Goal: Contribute content

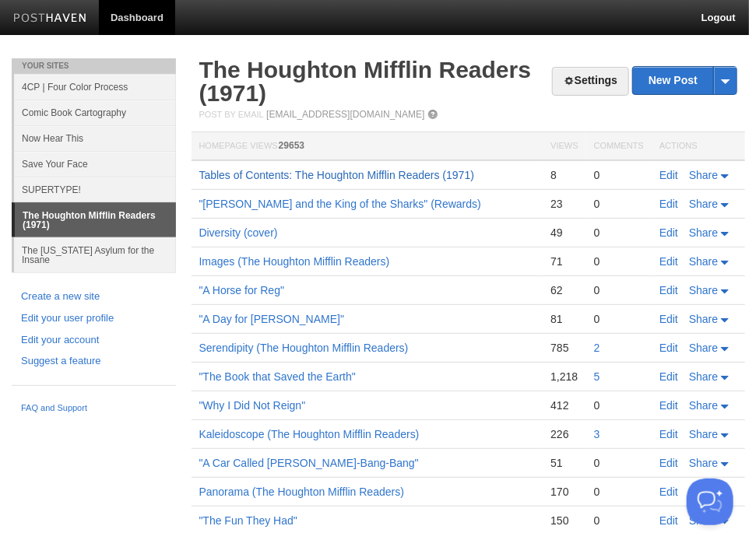
click at [251, 172] on link "Tables of Contents: The Houghton Mifflin Readers (1971)" at bounding box center [336, 175] width 275 height 12
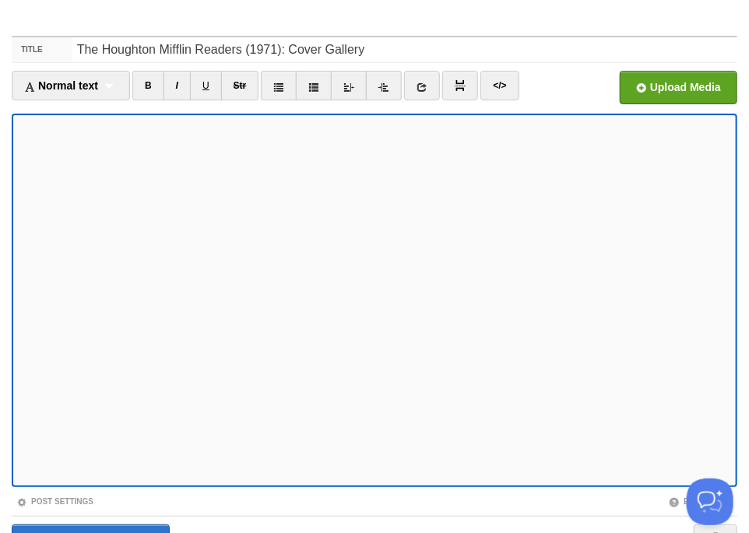
scroll to position [65, 0]
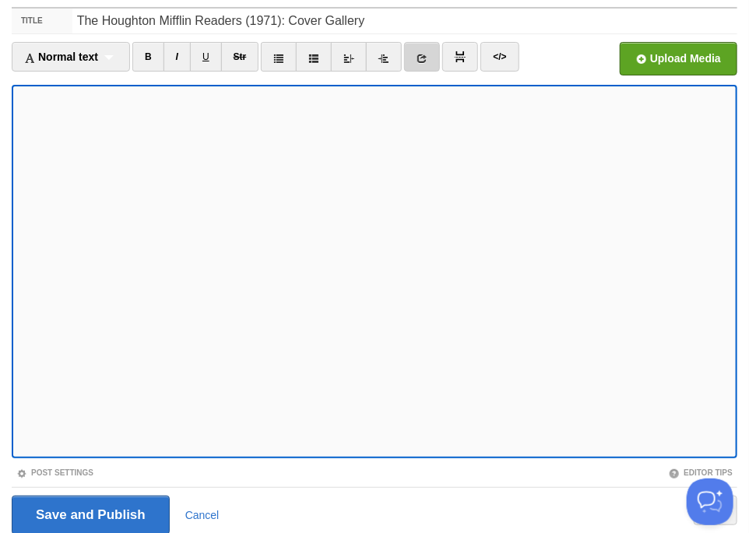
click at [419, 54] on icon at bounding box center [421, 58] width 11 height 11
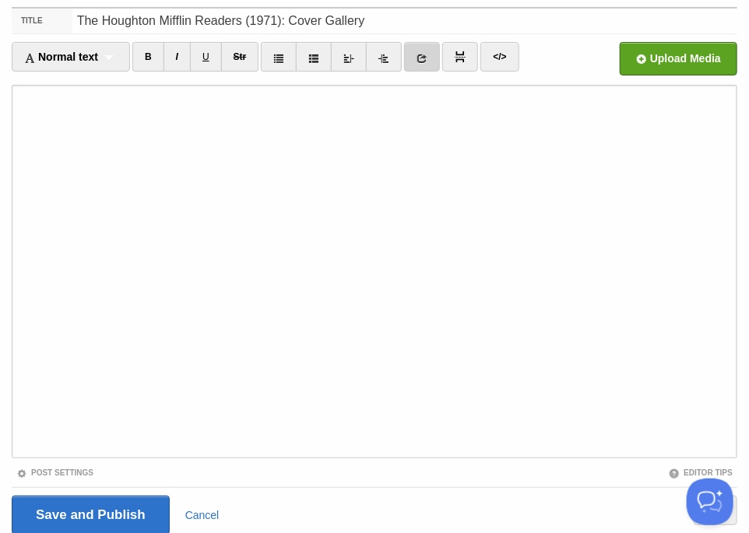
scroll to position [0, 0]
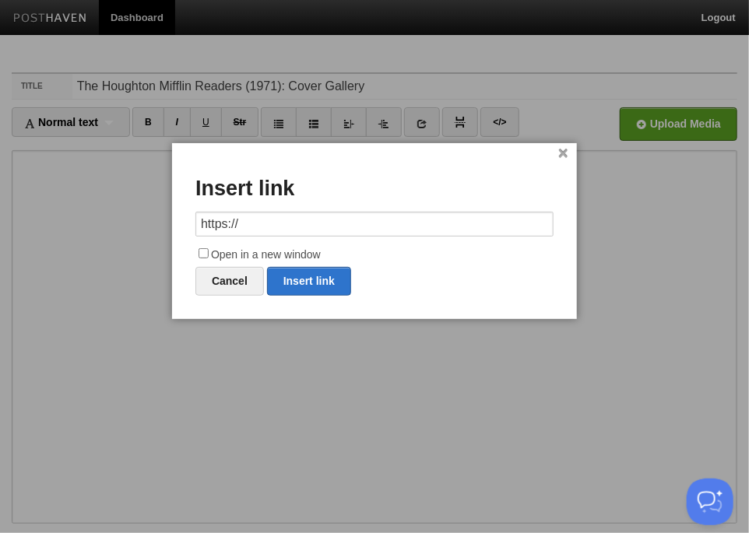
drag, startPoint x: 253, startPoint y: 224, endPoint x: 93, endPoint y: 225, distance: 160.3
click at [93, 225] on body "Dashboard Logout Your Sites 4CP | Four Color Process Comic Book Cartography Now…" at bounding box center [374, 329] width 749 height 658
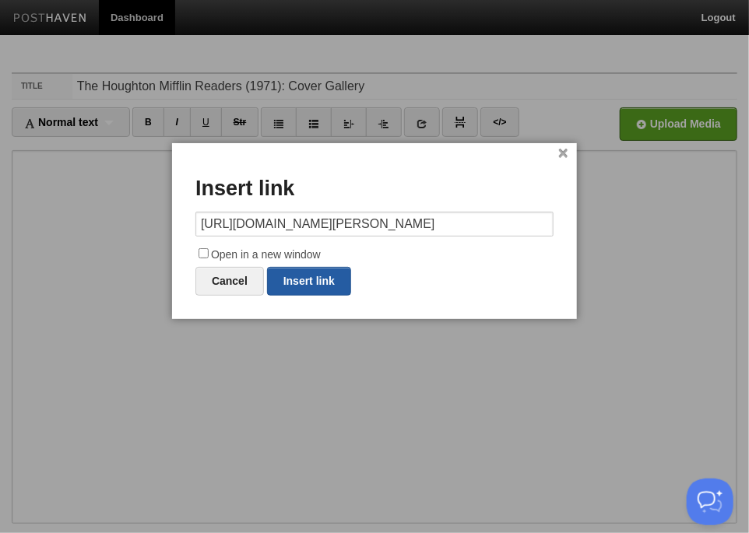
click at [293, 277] on link "Insert link" at bounding box center [309, 281] width 84 height 29
type input "https://"
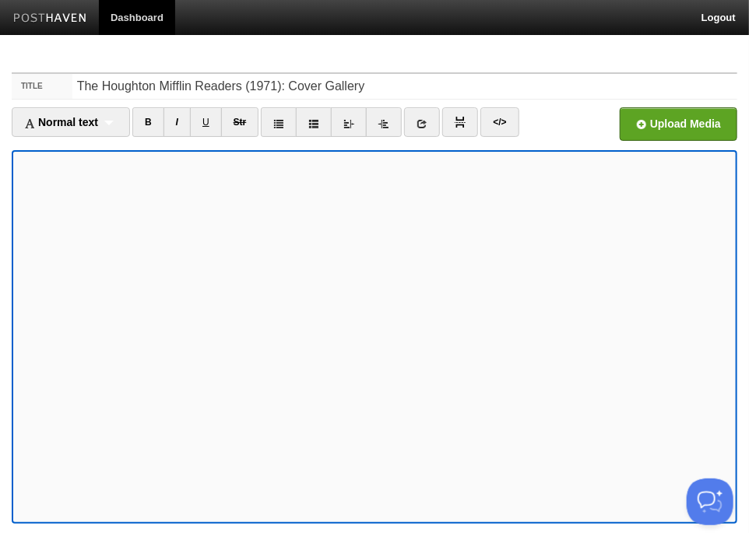
scroll to position [123, 0]
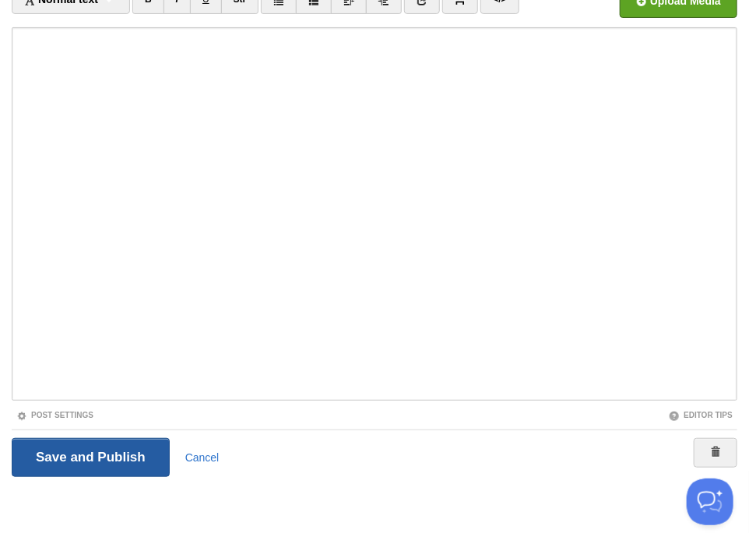
click at [45, 457] on input "Save and Publish" at bounding box center [91, 457] width 158 height 39
